Goal: Use online tool/utility: Utilize a website feature to perform a specific function

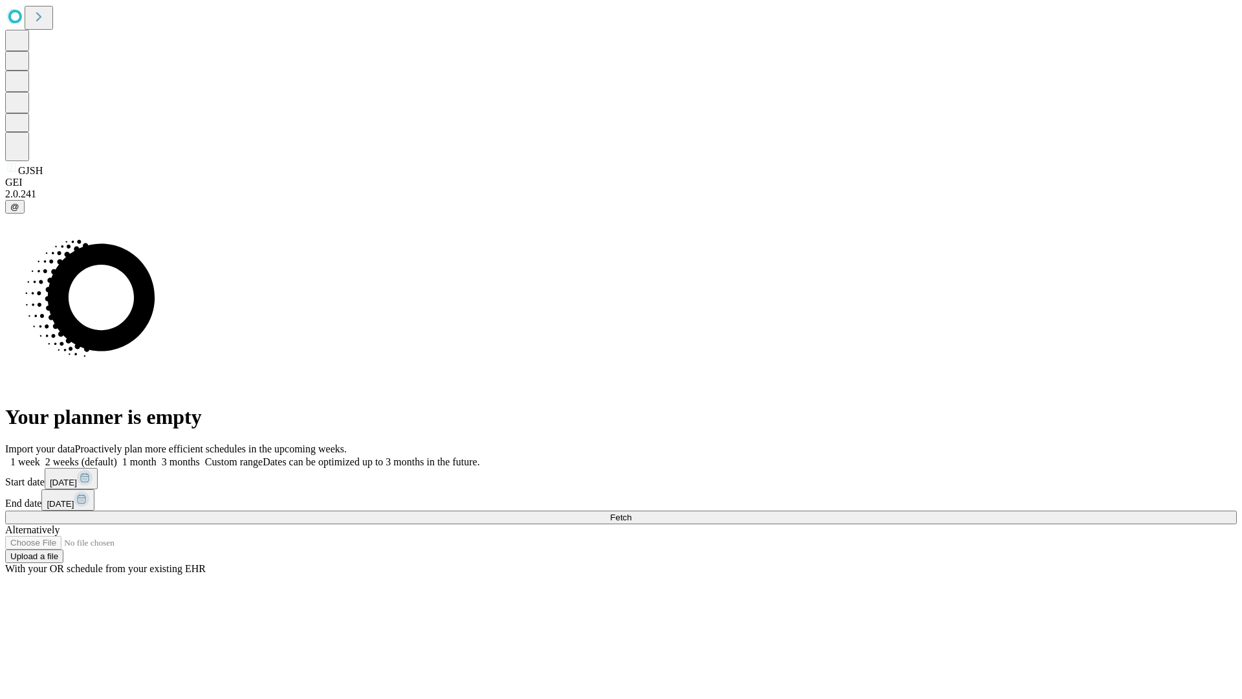
click at [631, 512] on span "Fetch" at bounding box center [620, 517] width 21 height 10
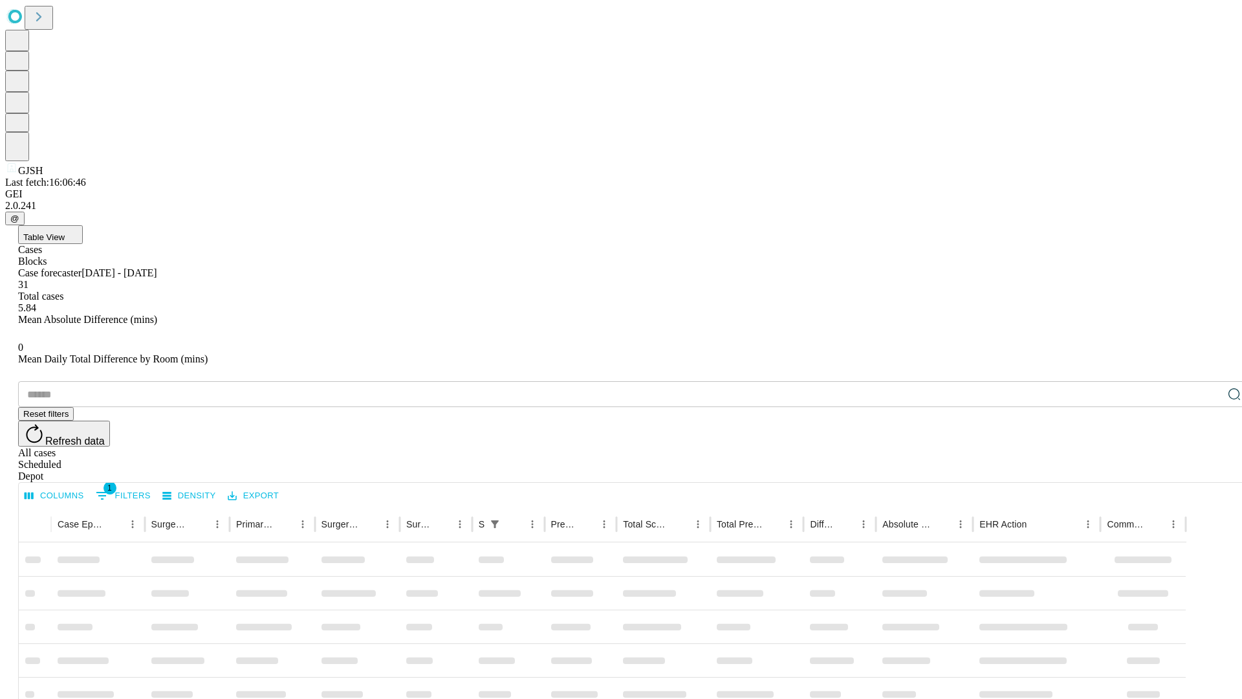
click at [65, 232] on span "Table View" at bounding box center [43, 237] width 41 height 10
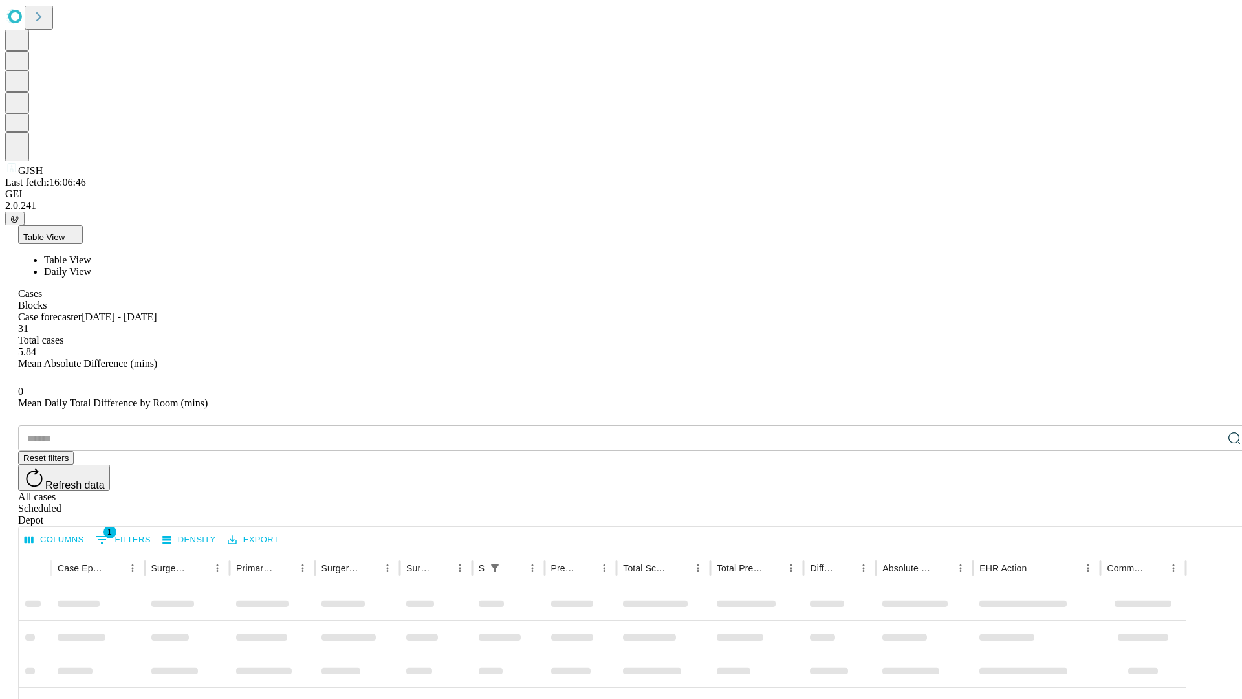
click at [91, 266] on span "Daily View" at bounding box center [67, 271] width 47 height 11
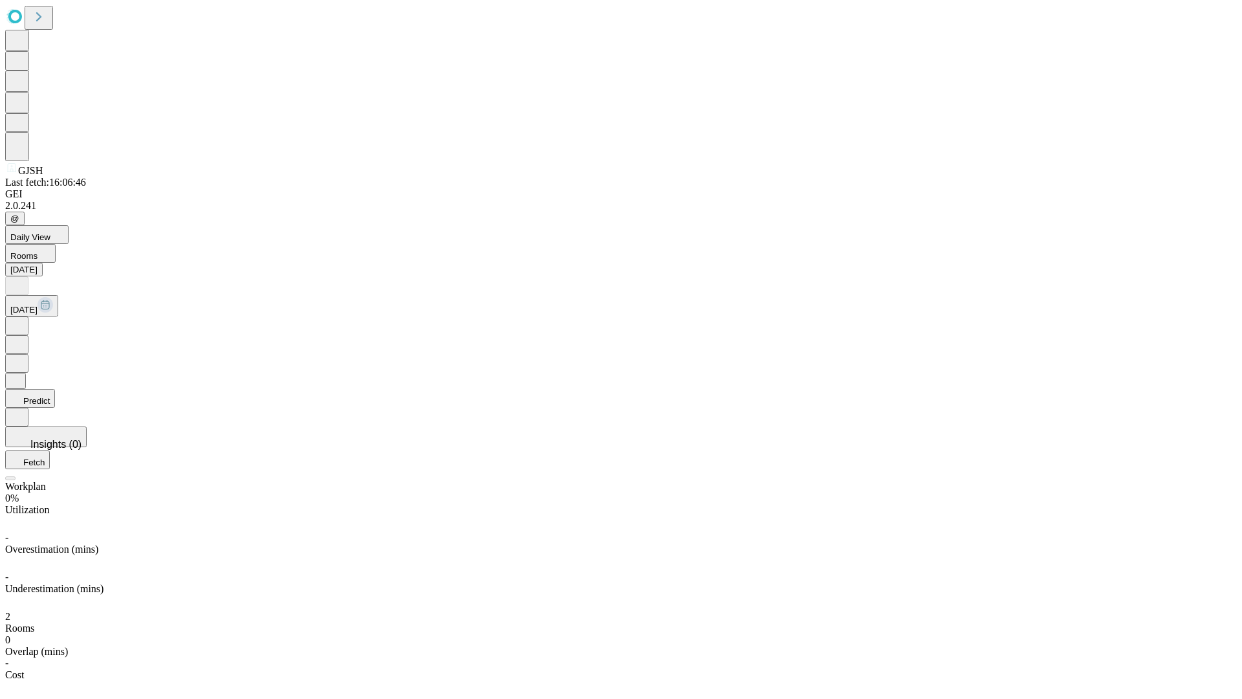
click at [55, 389] on button "Predict" at bounding box center [30, 398] width 50 height 19
